Goal: Browse casually

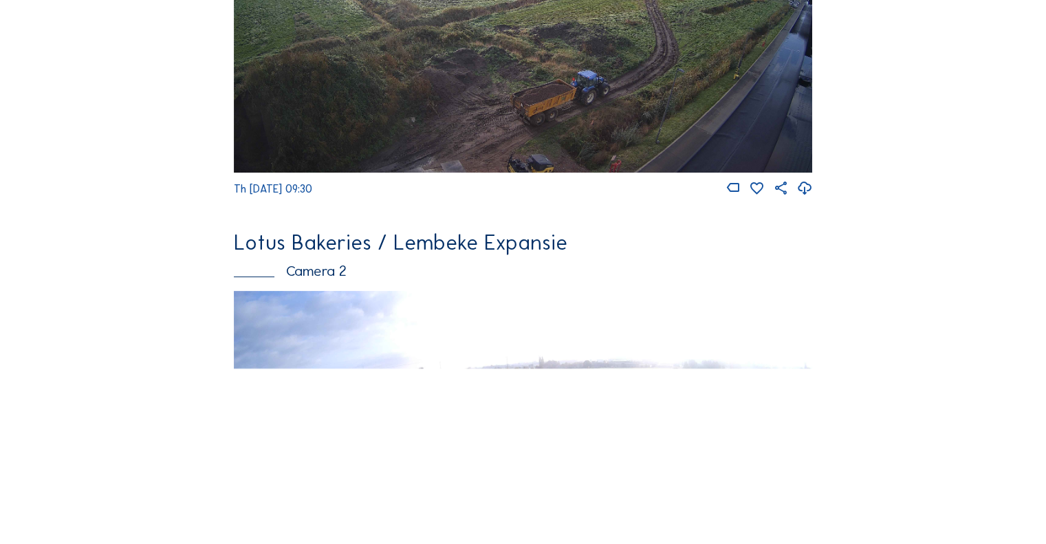
scroll to position [482, 0]
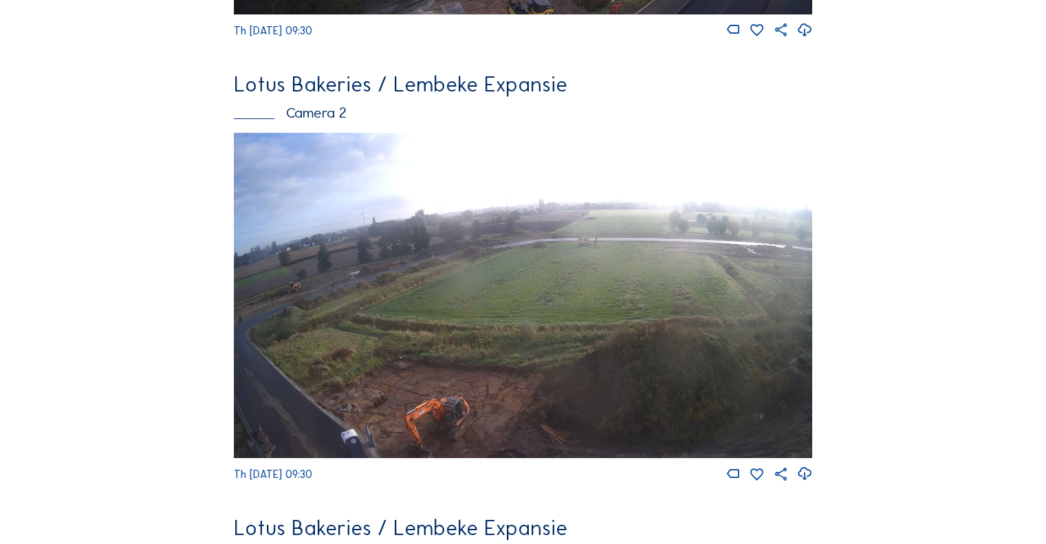
click at [476, 312] on img at bounding box center [523, 295] width 579 height 325
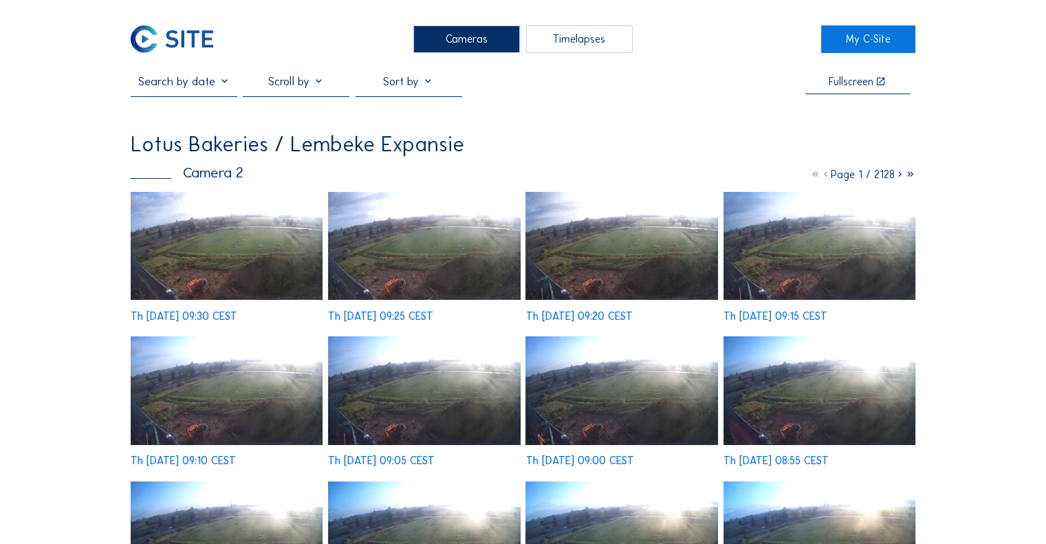
click at [173, 247] on img at bounding box center [227, 246] width 192 height 108
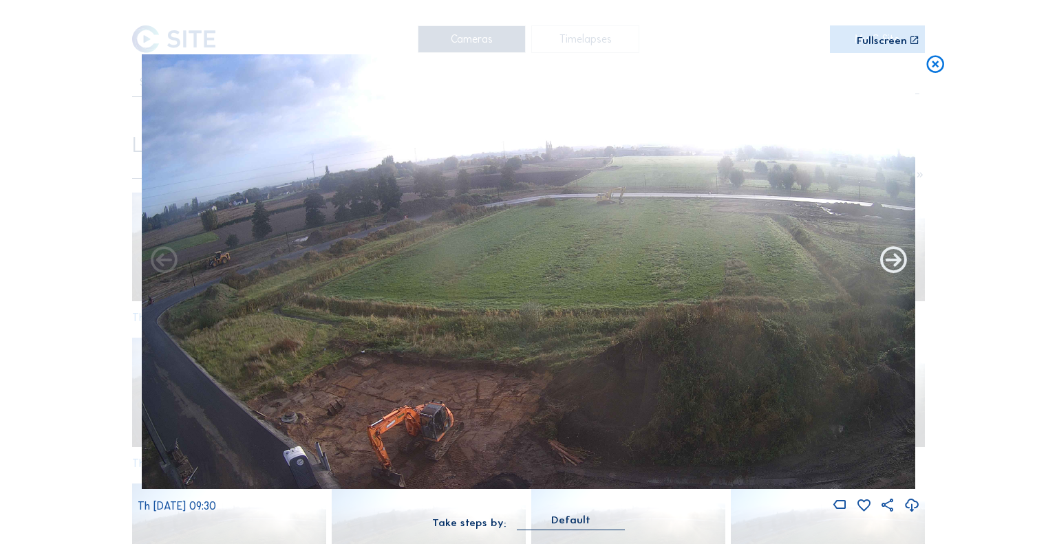
click at [893, 263] on icon at bounding box center [893, 261] width 32 height 32
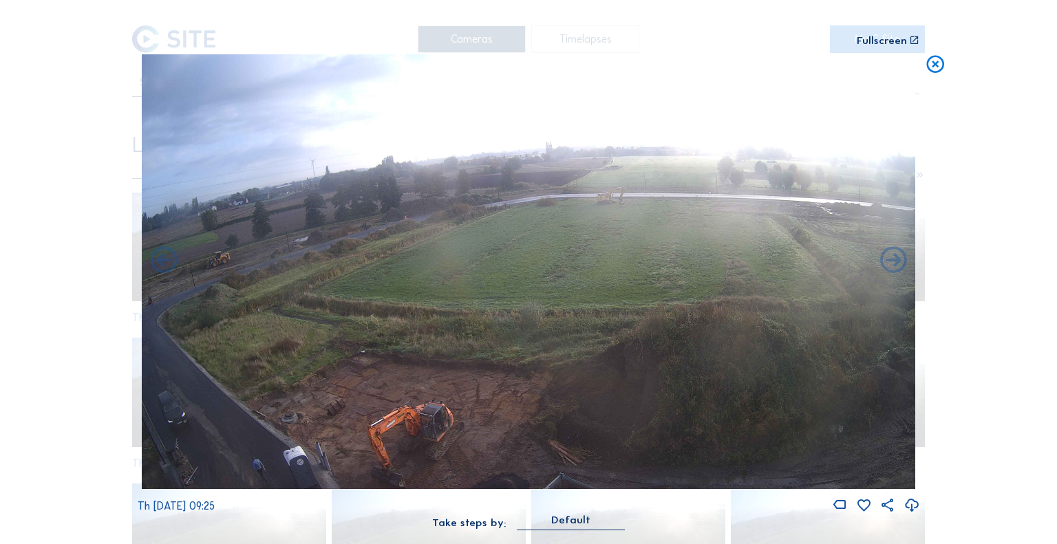
click at [893, 263] on icon at bounding box center [893, 261] width 32 height 32
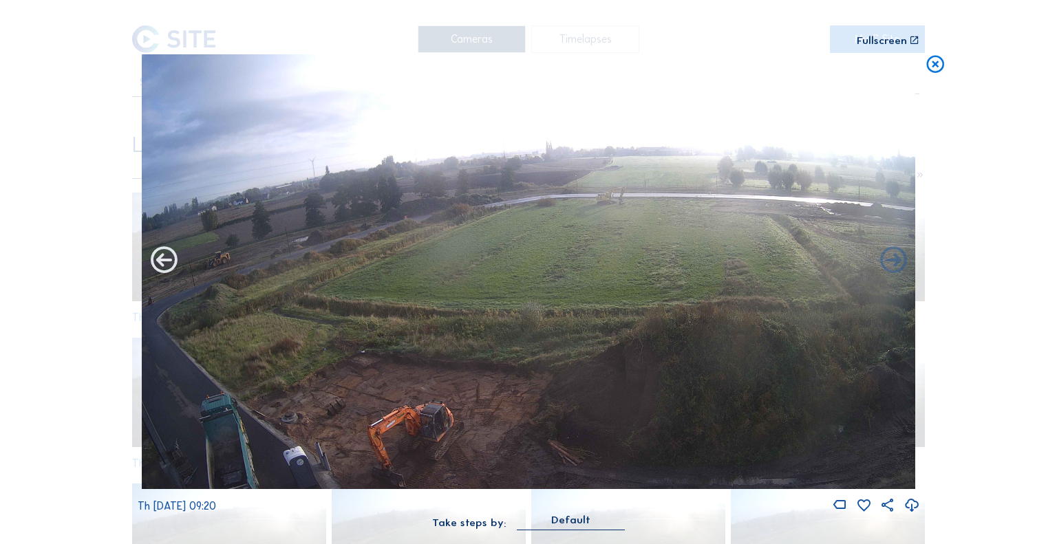
click at [162, 263] on icon at bounding box center [164, 261] width 32 height 32
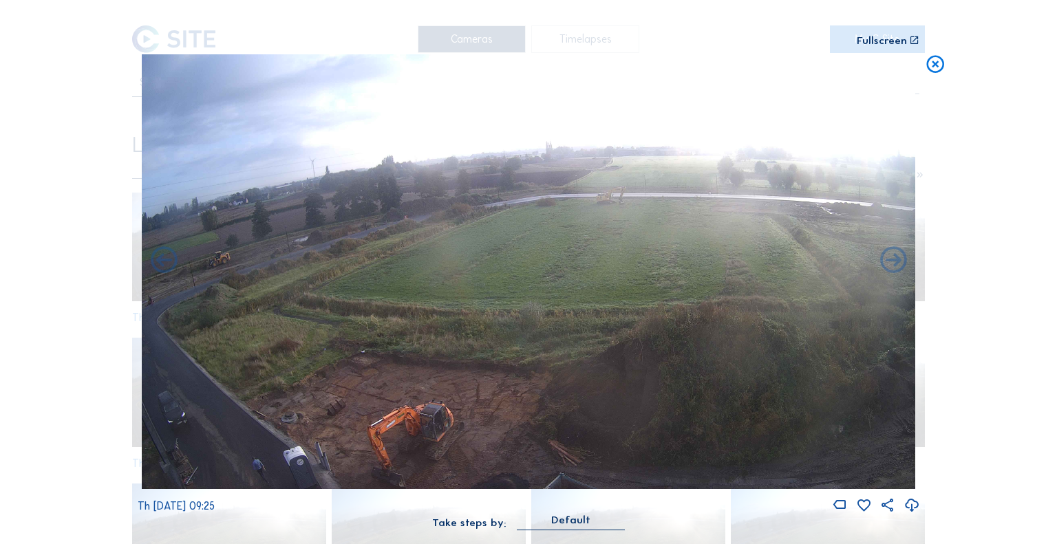
click at [162, 263] on icon at bounding box center [164, 261] width 32 height 32
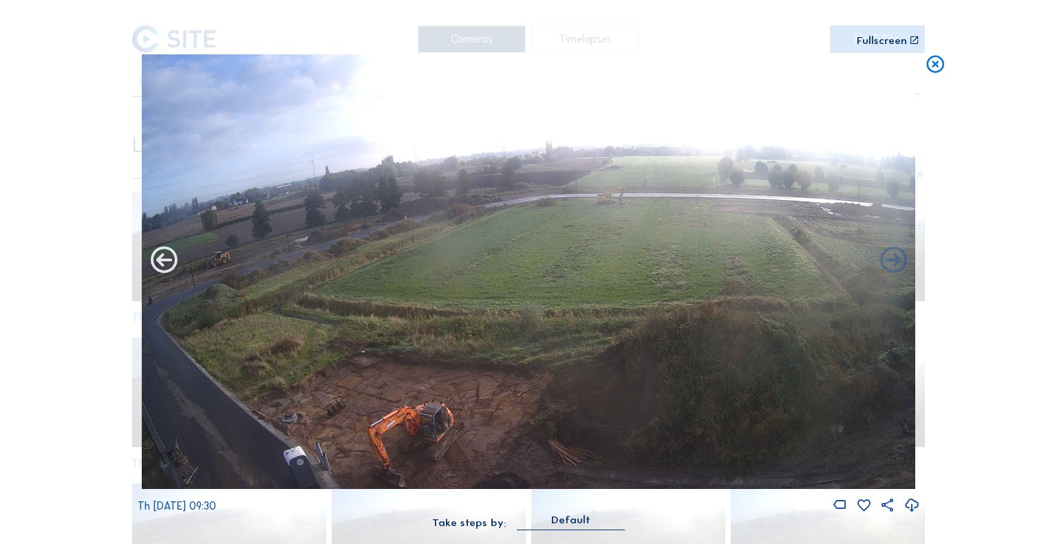
click at [171, 264] on icon at bounding box center [164, 261] width 32 height 32
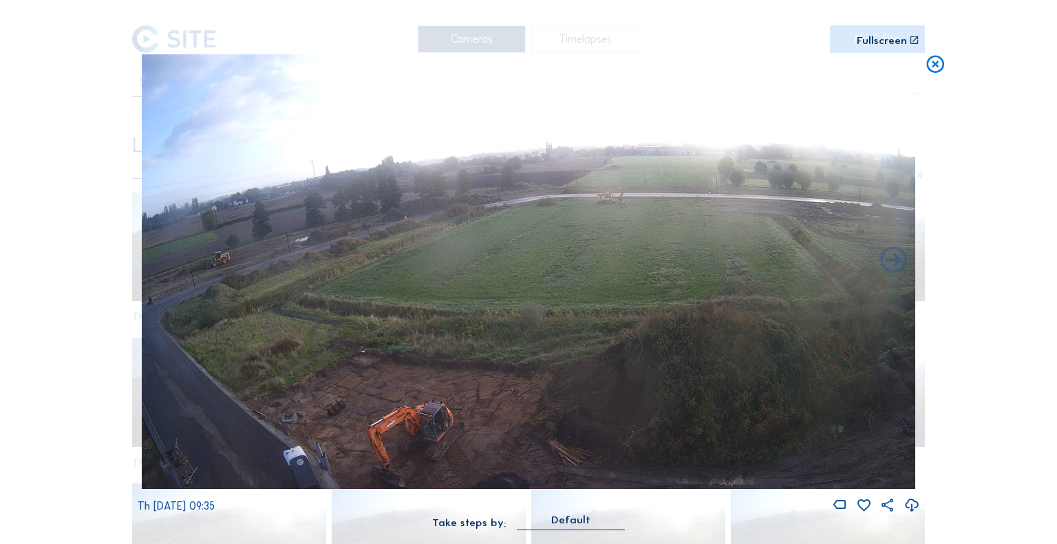
click at [69, 118] on div "Scroll to travel through time | Press 'Alt' Button + Scroll to Zoom | Click and…" at bounding box center [528, 272] width 1057 height 544
